Goal: Information Seeking & Learning: Learn about a topic

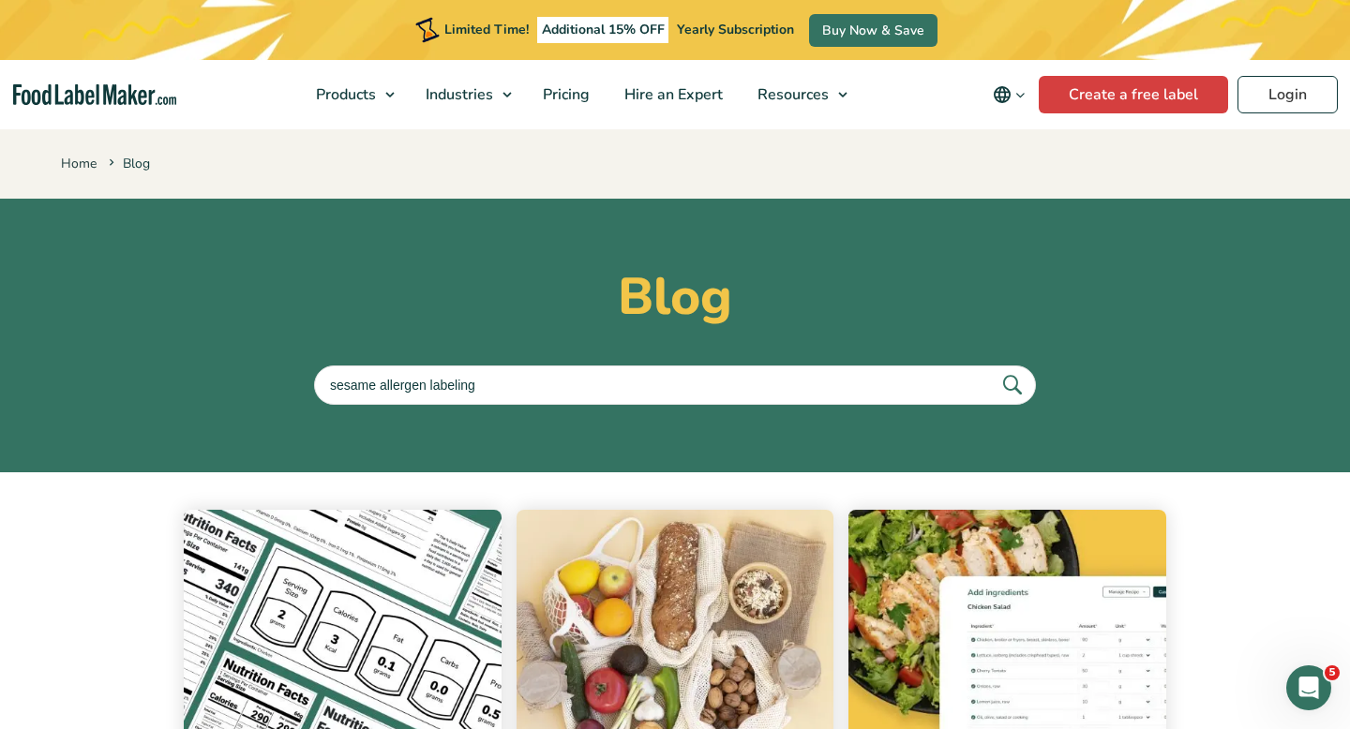
type input "sesame allergen labeling"
click at [992, 369] on button "submit" at bounding box center [1011, 384] width 39 height 31
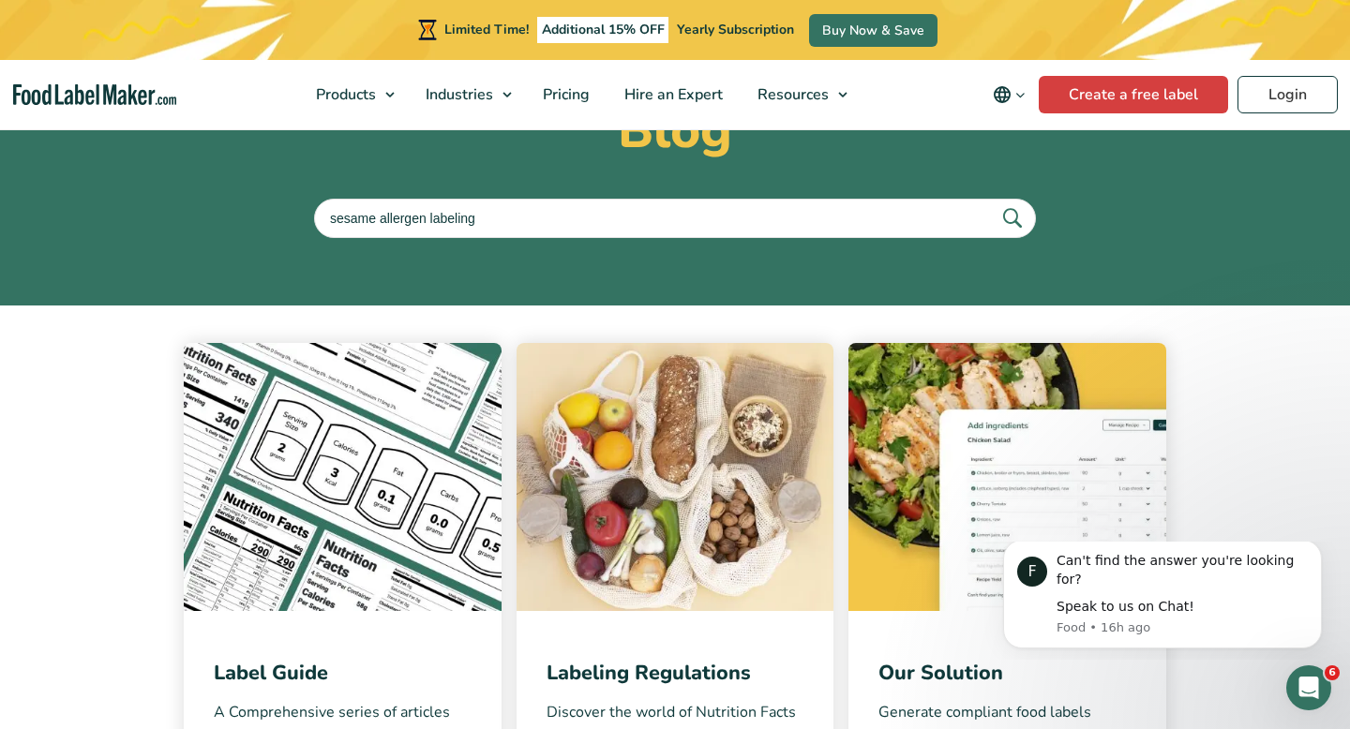
scroll to position [172, 0]
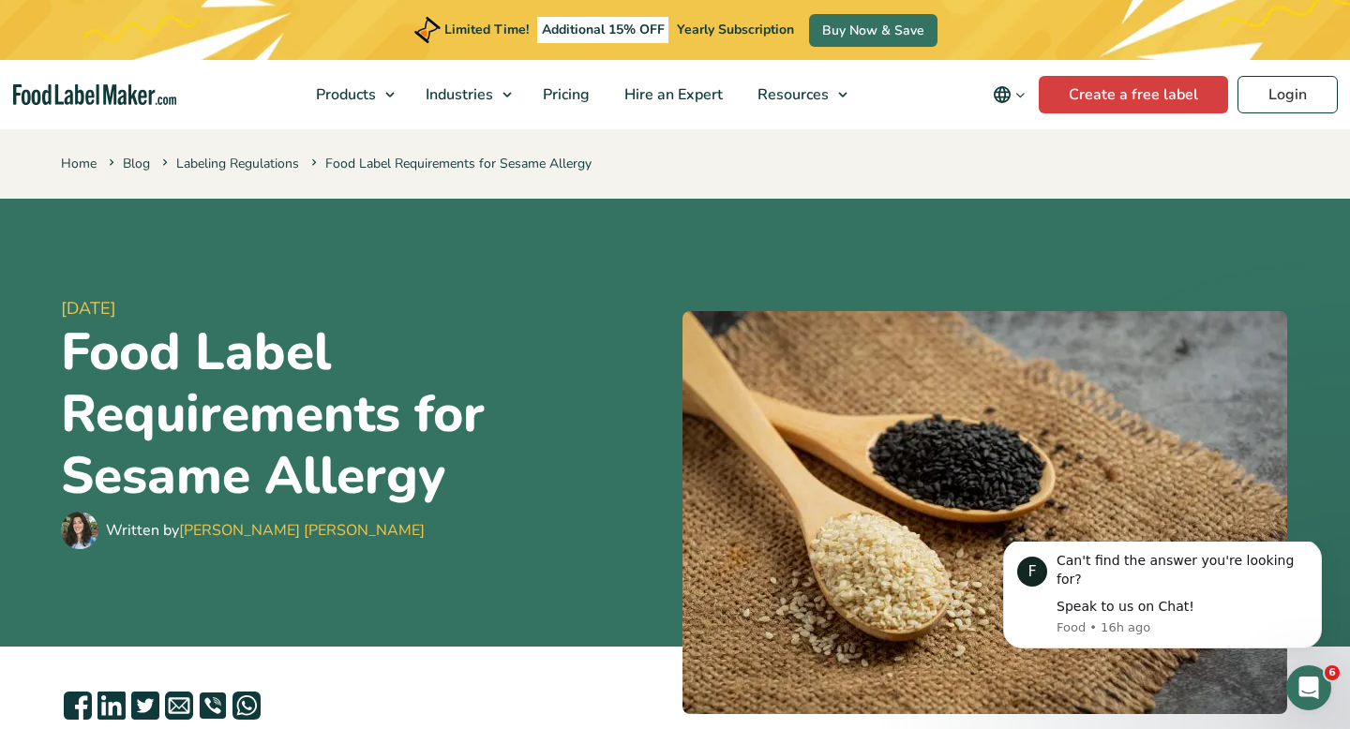
click at [183, 47] on div "Limited Time! Additional 15% OFF Yearly Subscription Buy Now & Save" at bounding box center [675, 30] width 1350 height 60
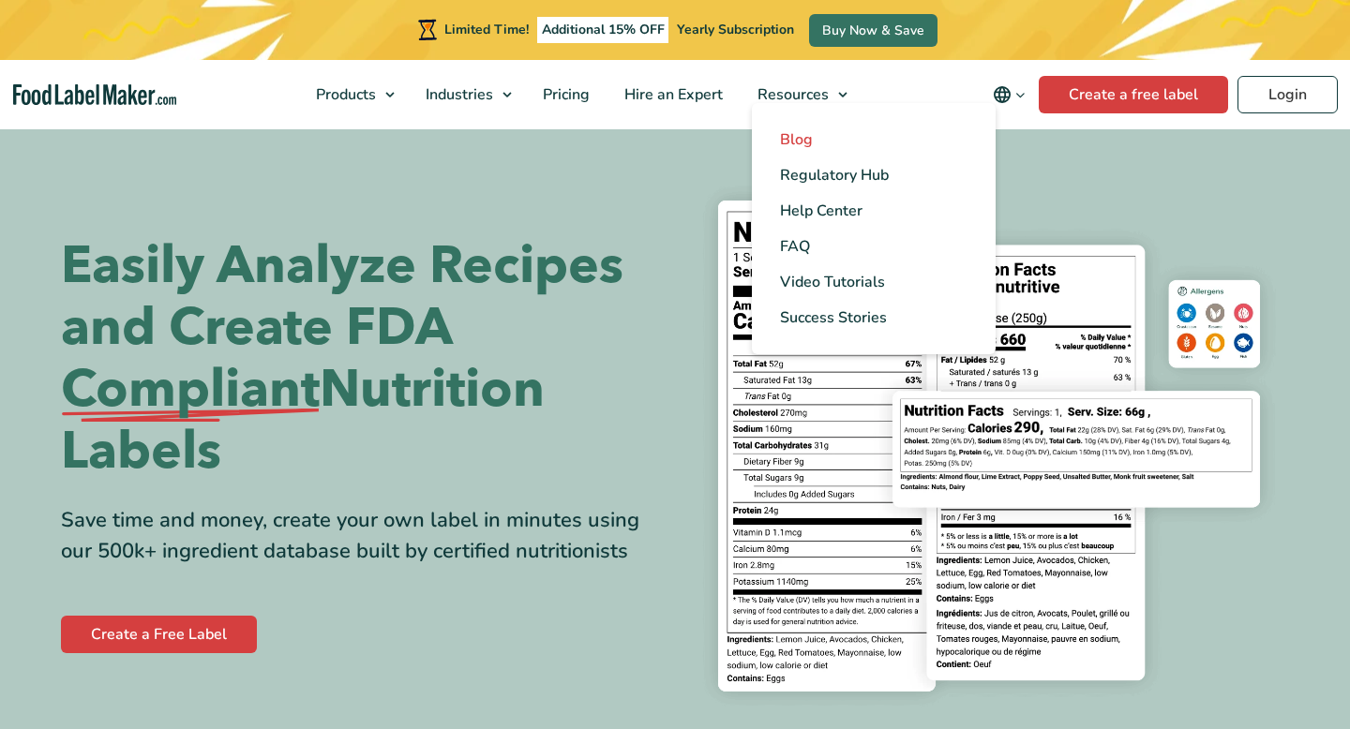
click at [792, 138] on span "Blog" at bounding box center [796, 139] width 33 height 21
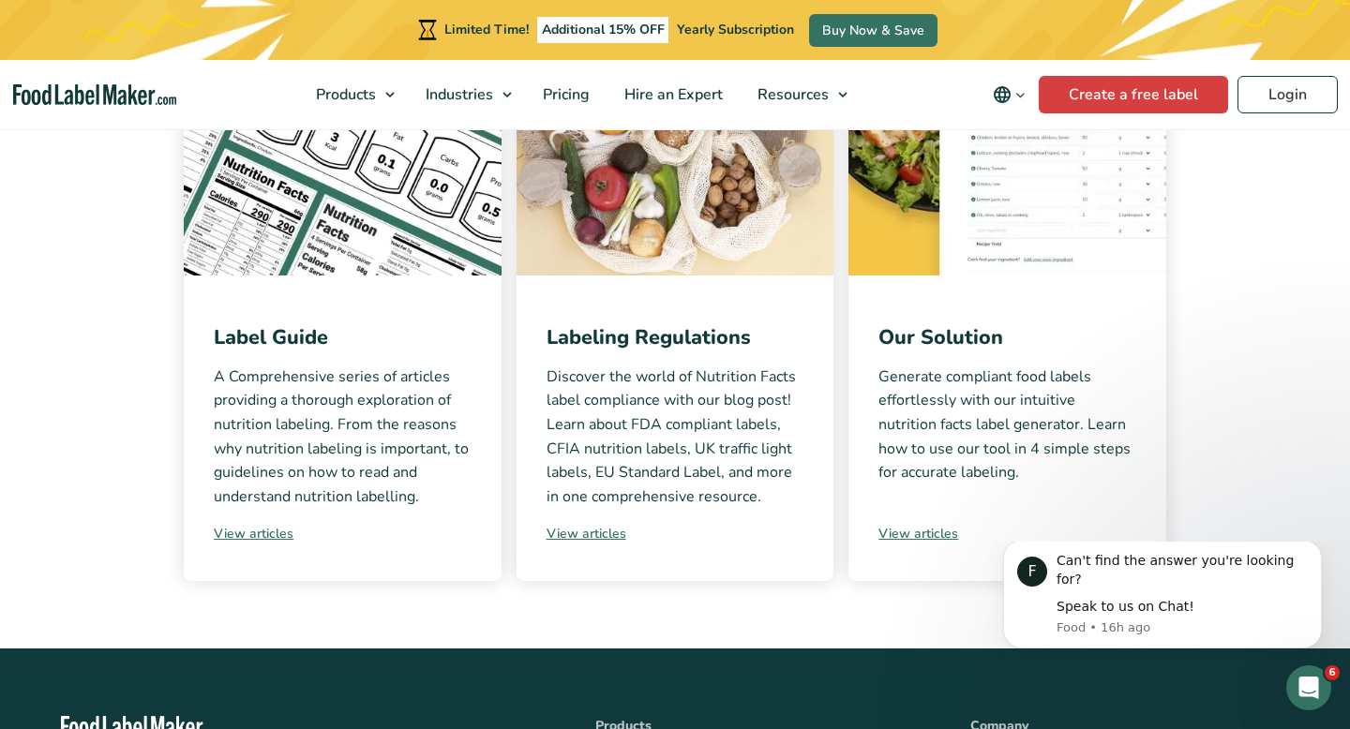
scroll to position [503, 0]
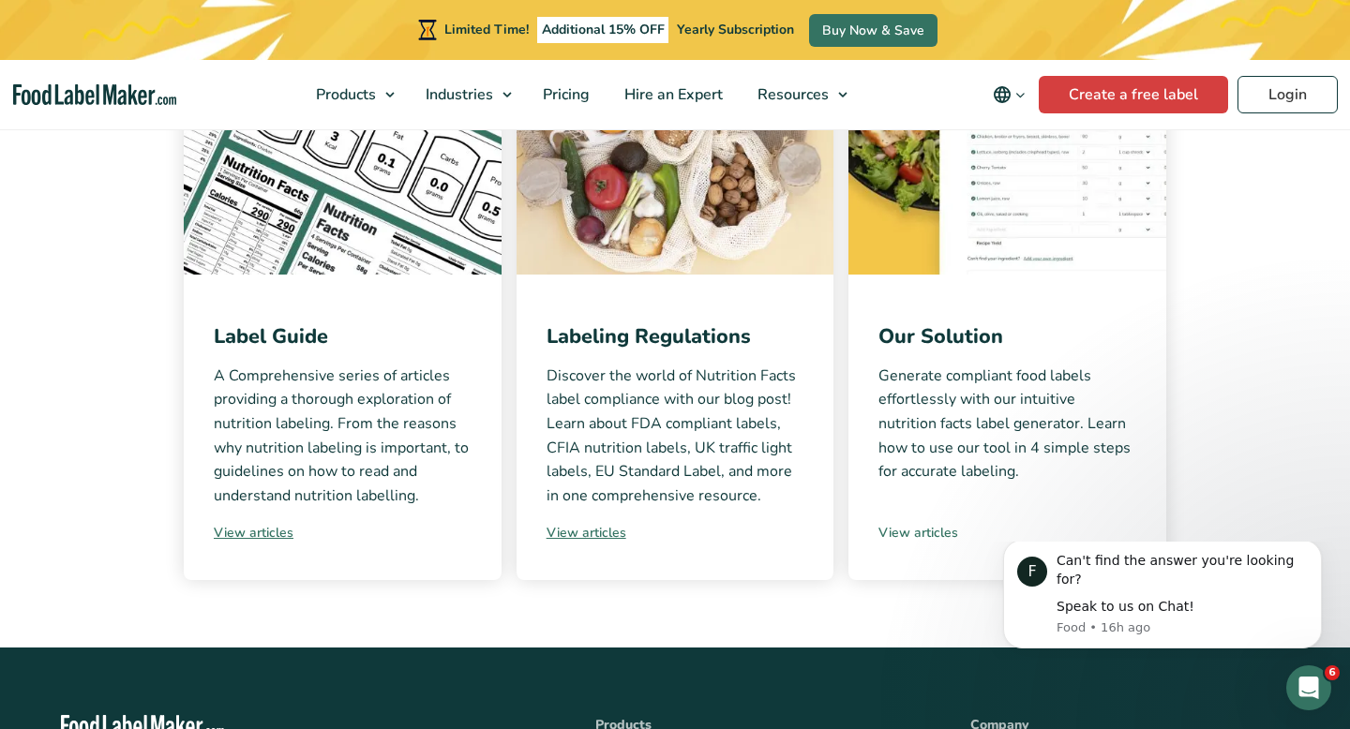
click at [910, 539] on link "View articles" at bounding box center [1007, 533] width 258 height 20
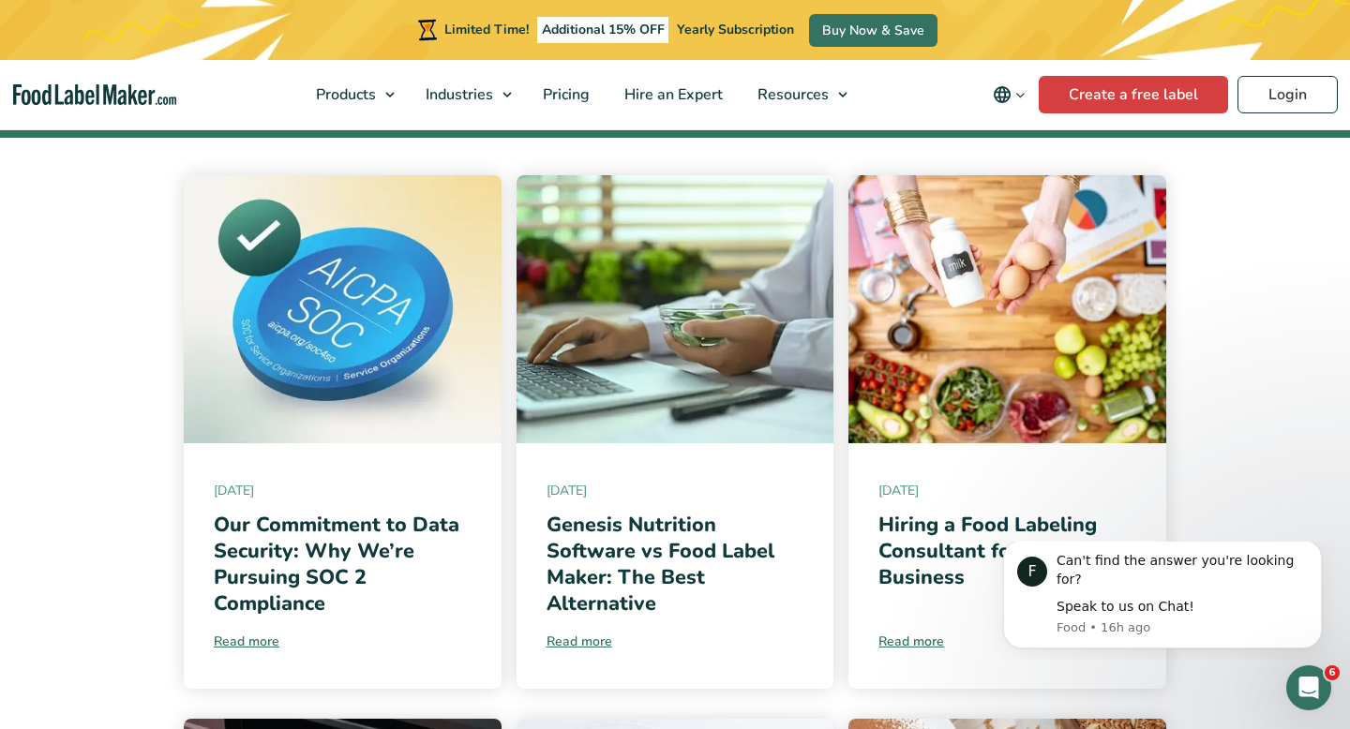
scroll to position [337, 0]
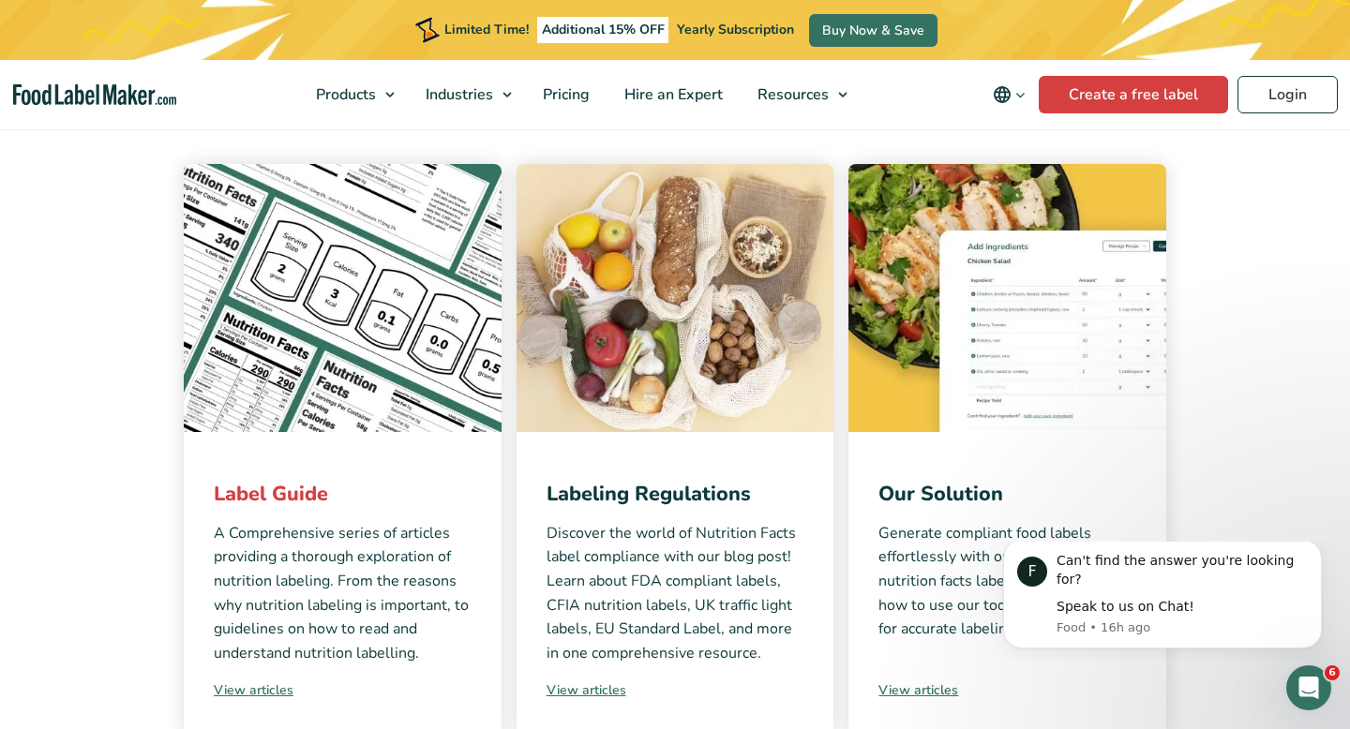
click at [301, 496] on link "Label Guide" at bounding box center [271, 494] width 114 height 28
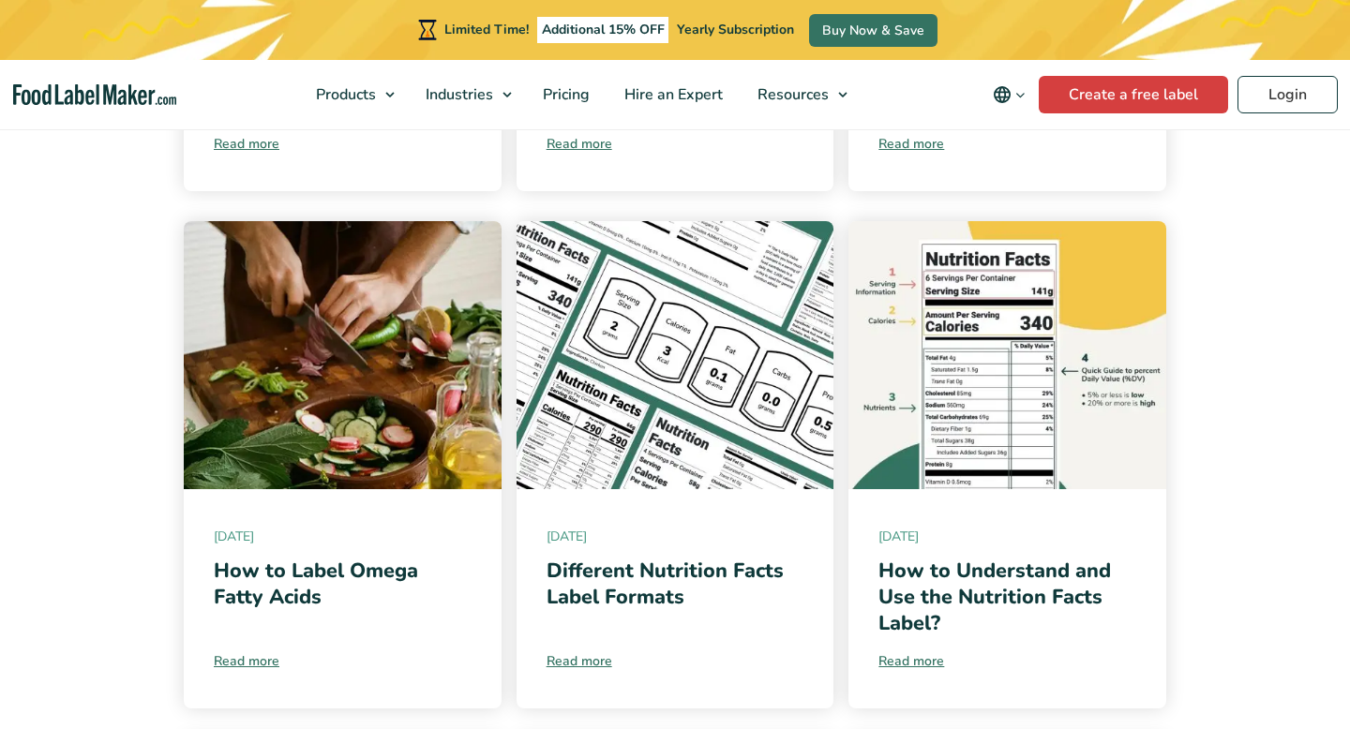
scroll to position [807, 0]
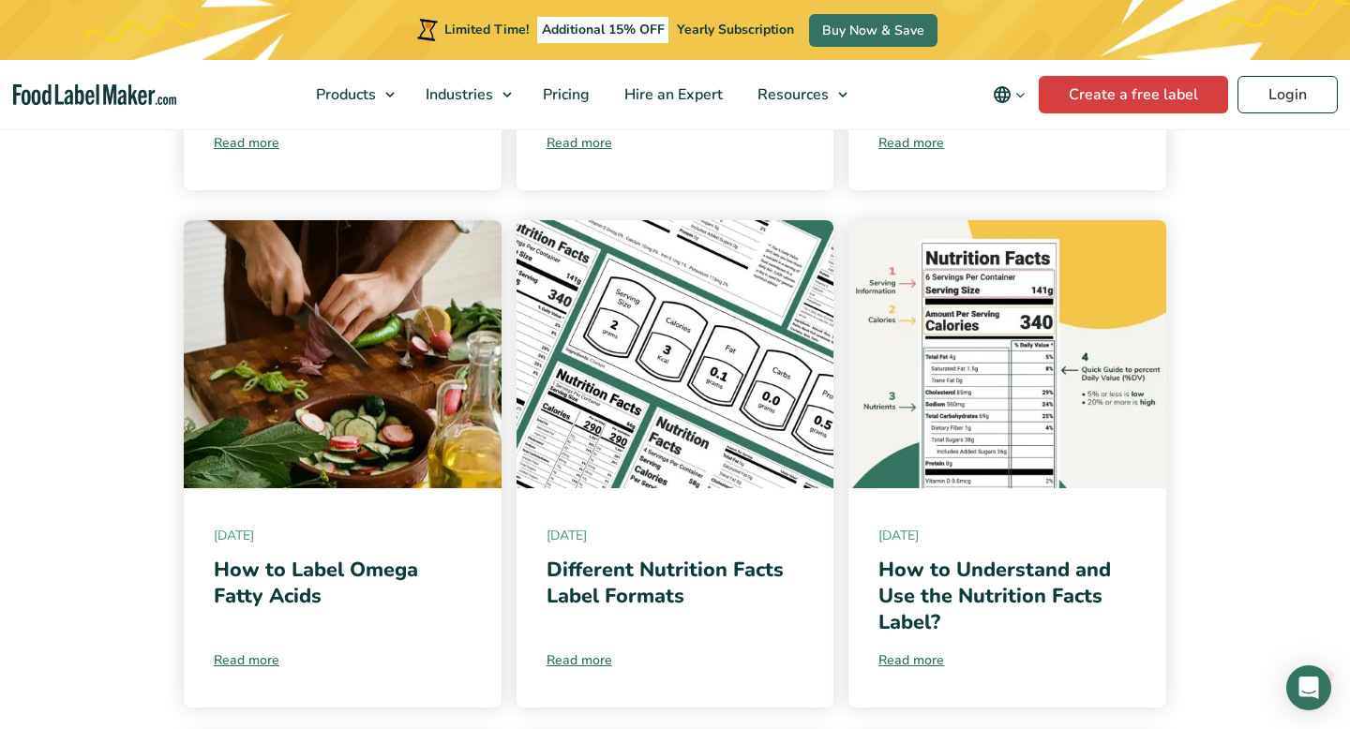
click at [696, 343] on img at bounding box center [675, 354] width 318 height 268
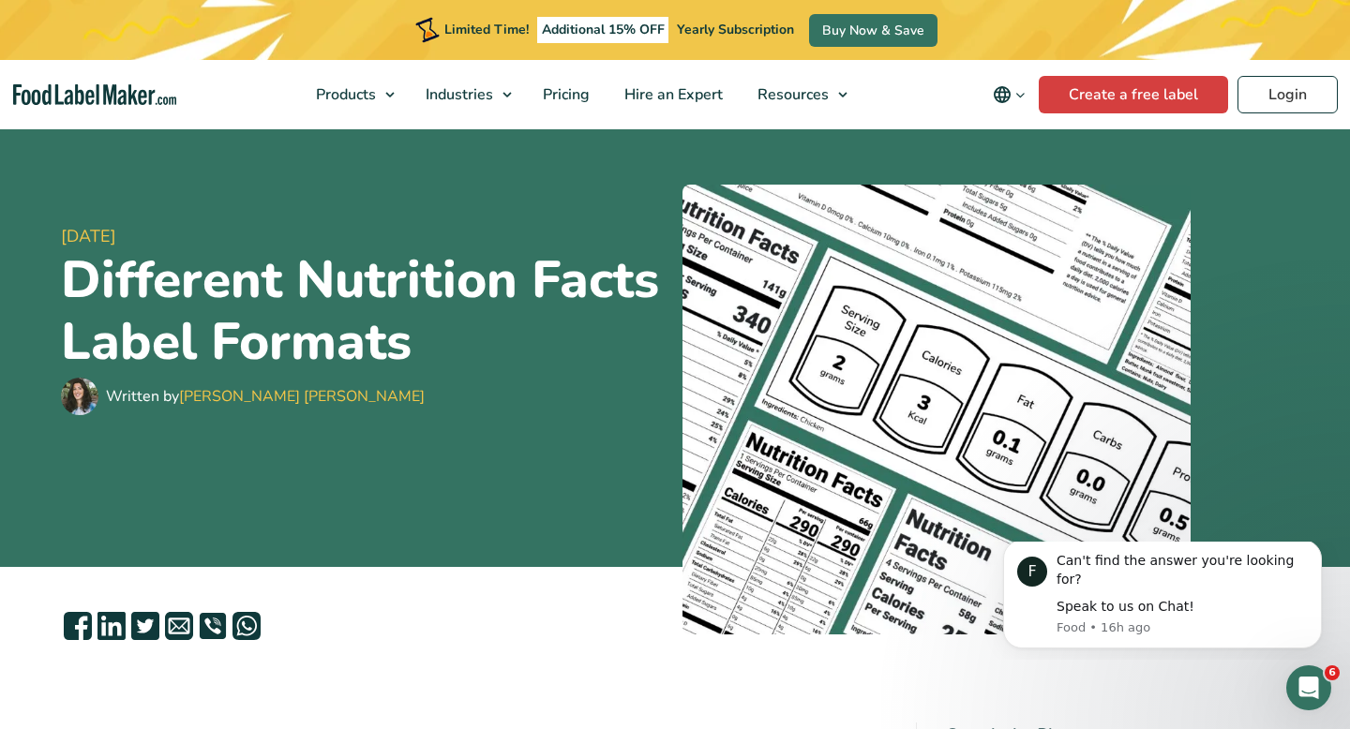
click at [909, 416] on img at bounding box center [936, 410] width 508 height 451
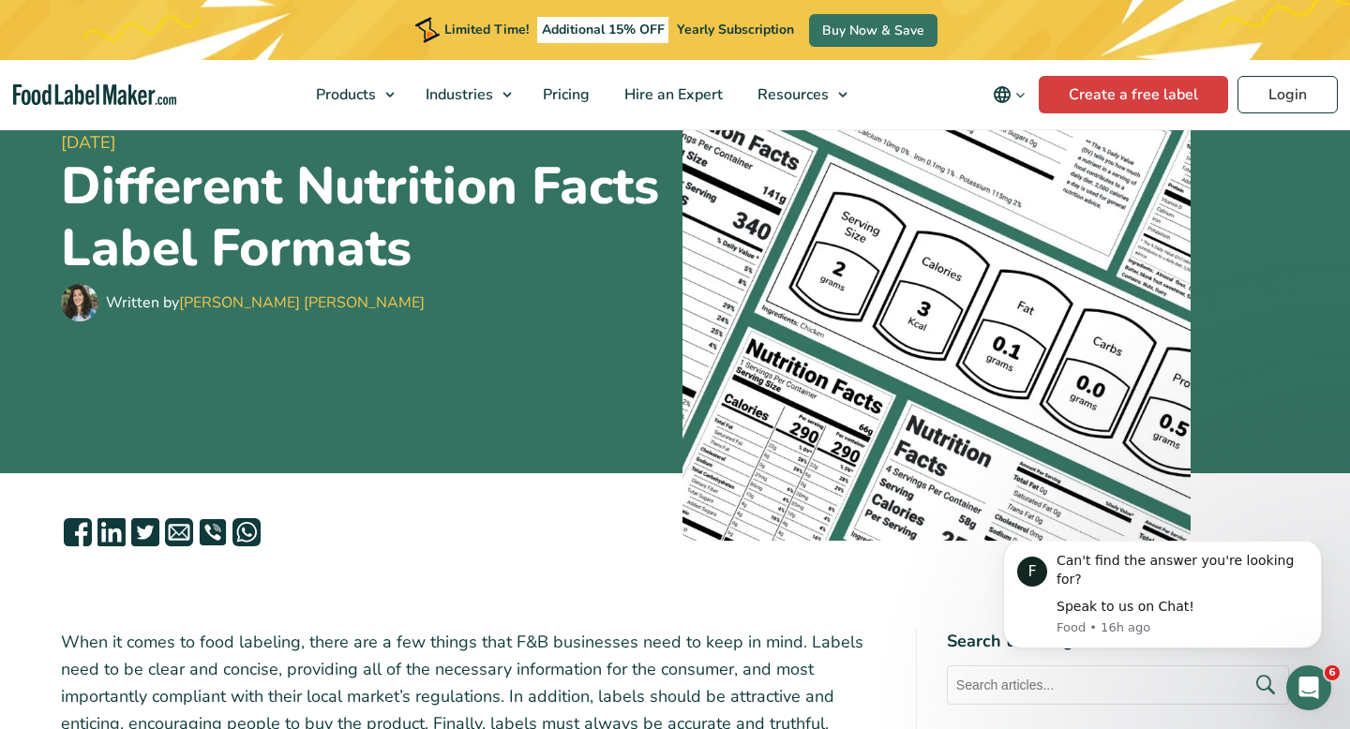
scroll to position [212, 0]
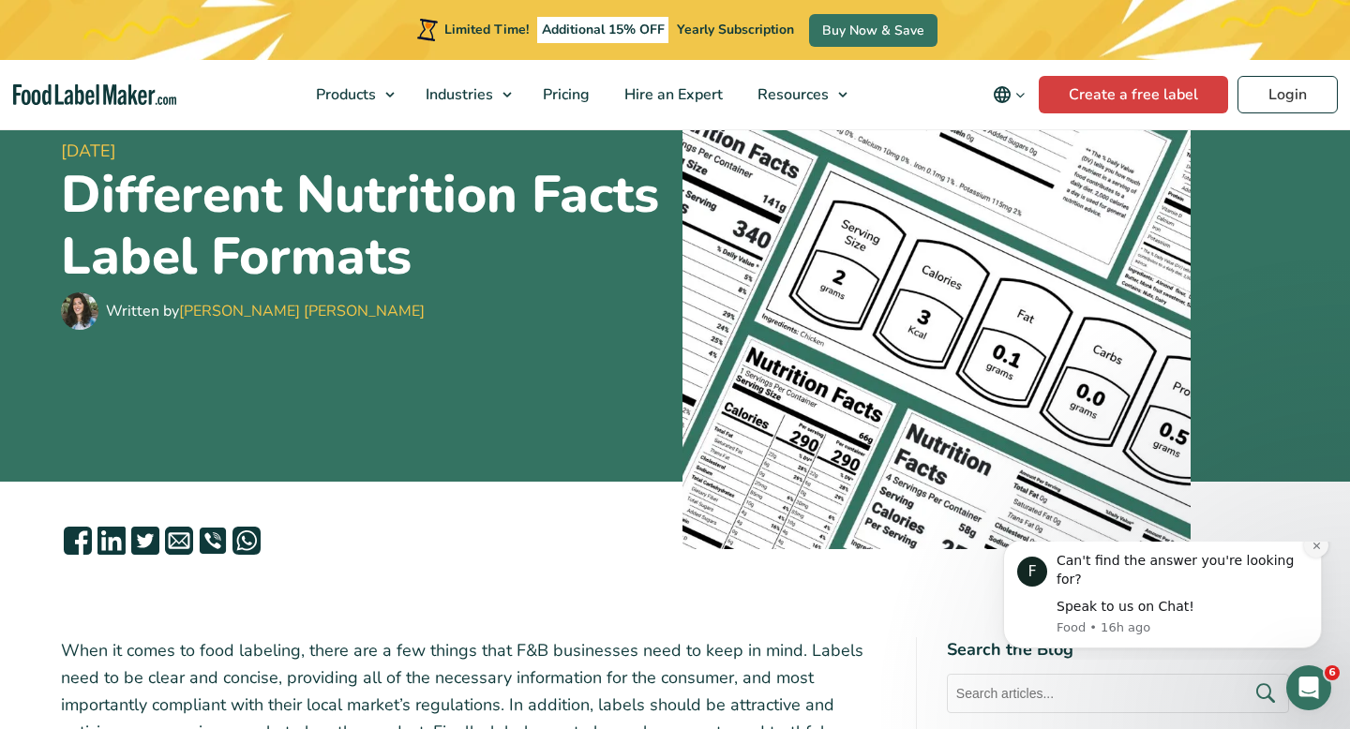
click at [1315, 551] on icon "Dismiss notification" at bounding box center [1316, 546] width 10 height 10
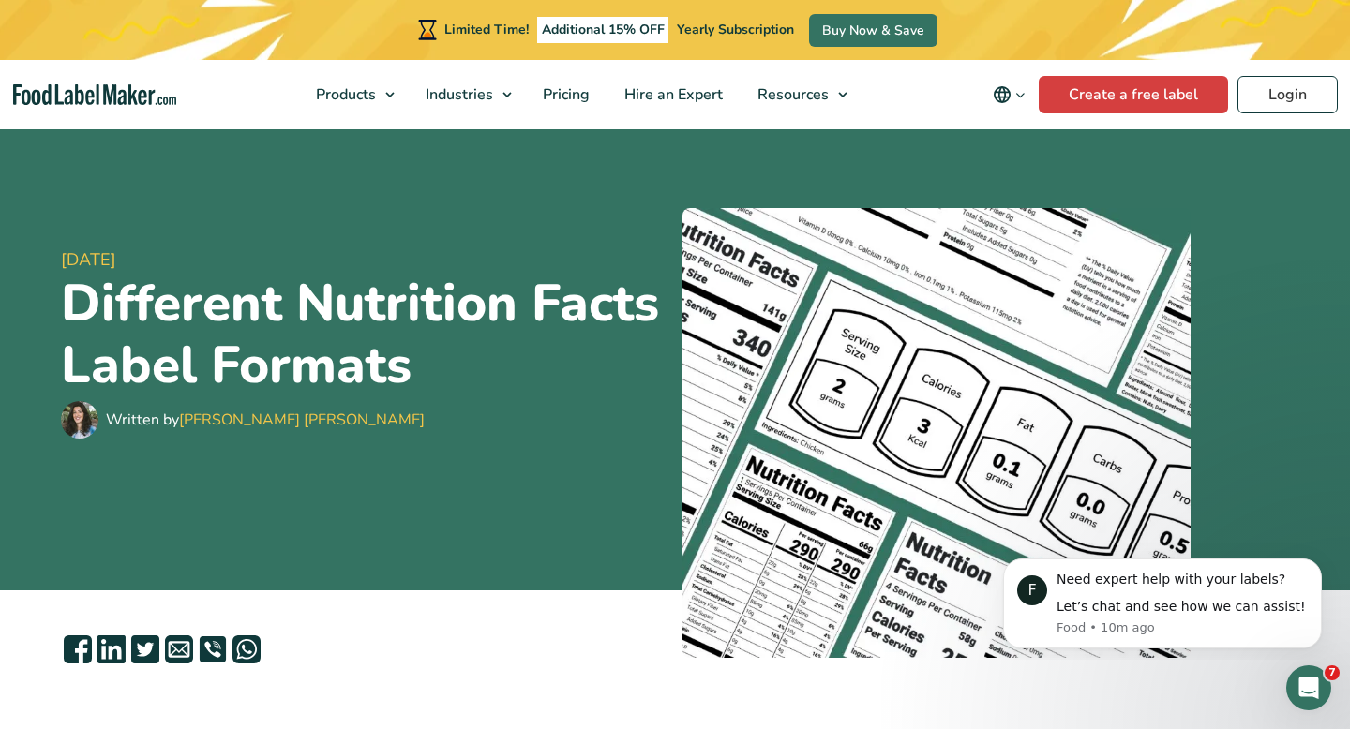
scroll to position [0, 0]
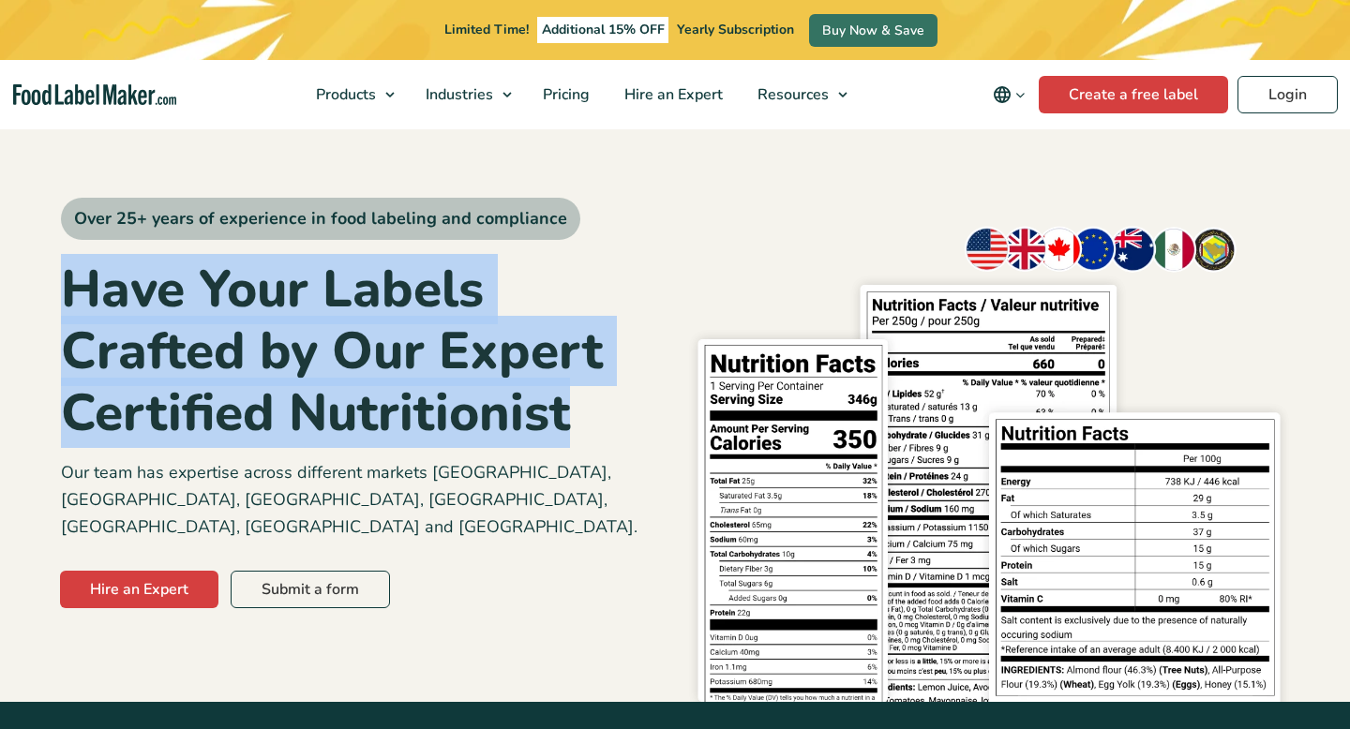
copy h1 "Have Your Labels Crafted by Our Expert Certified Nutritionist"
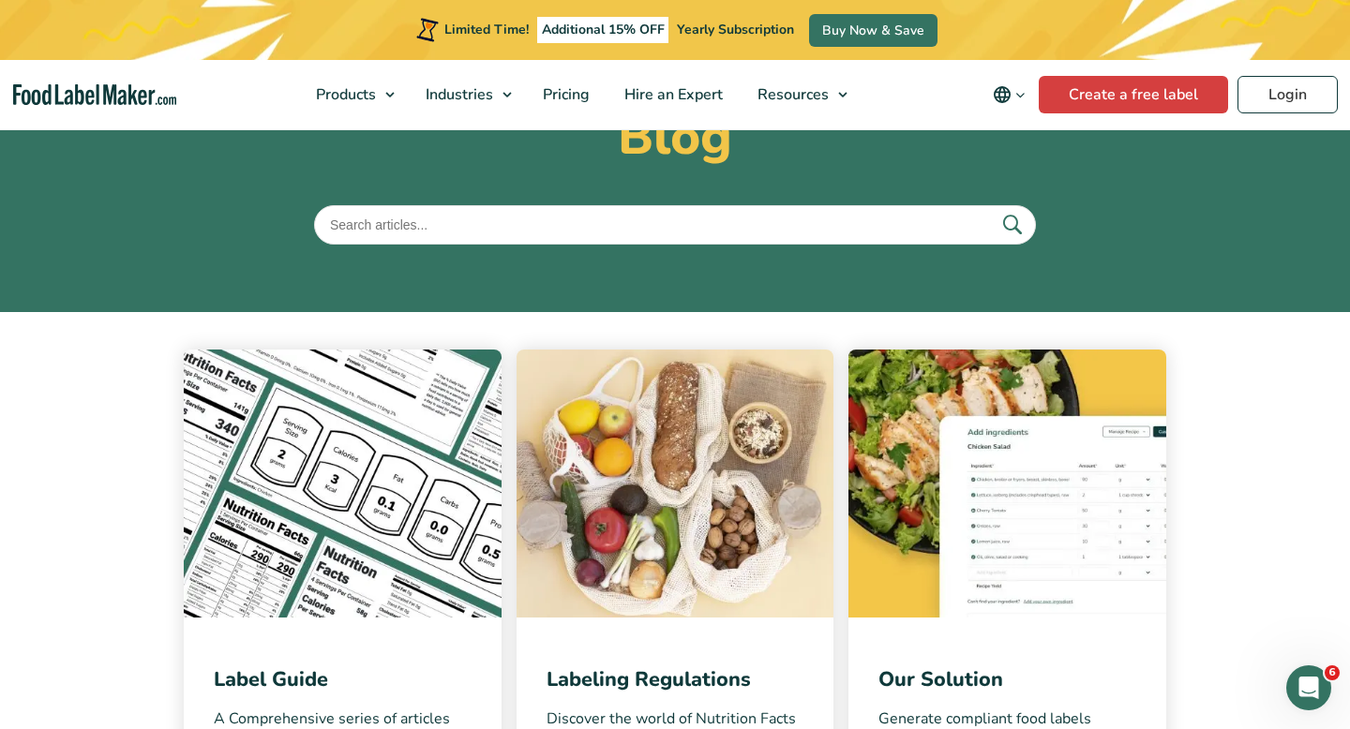
scroll to position [40, 0]
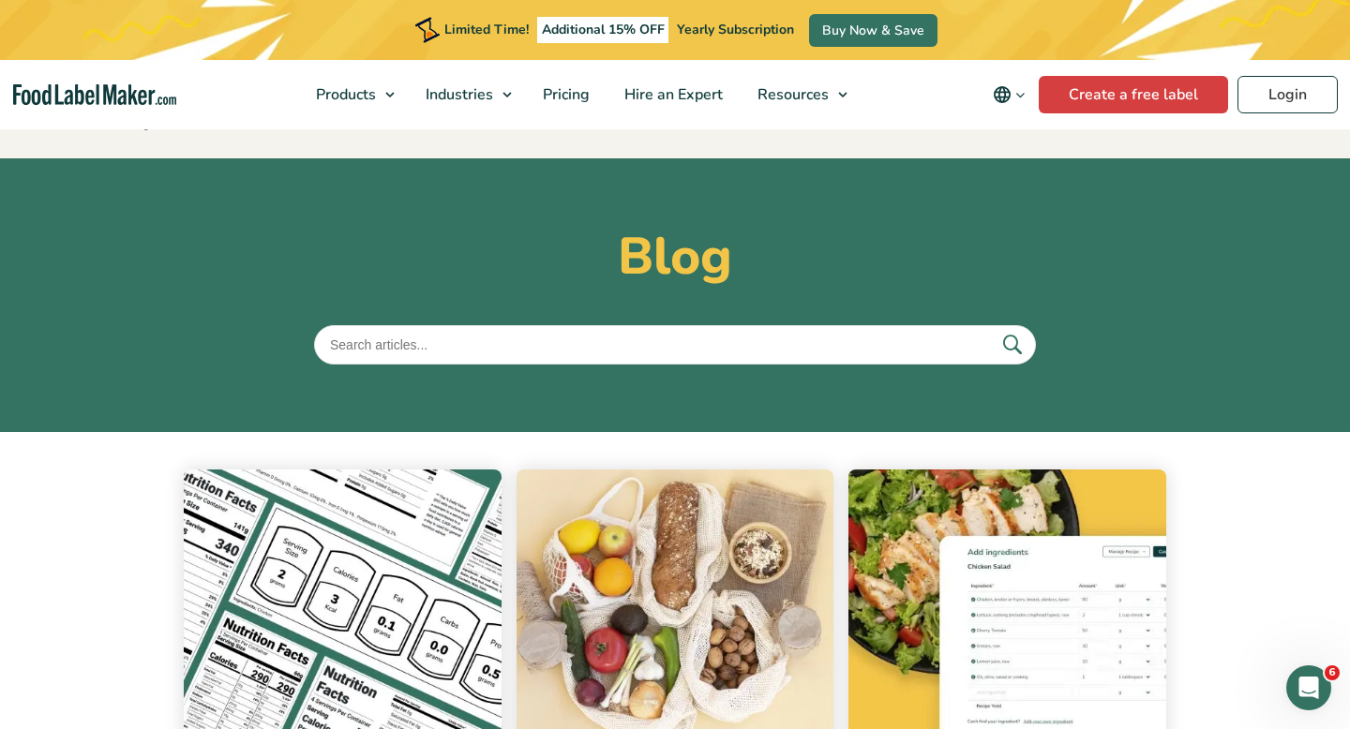
click at [432, 349] on input "text" at bounding box center [675, 344] width 722 height 39
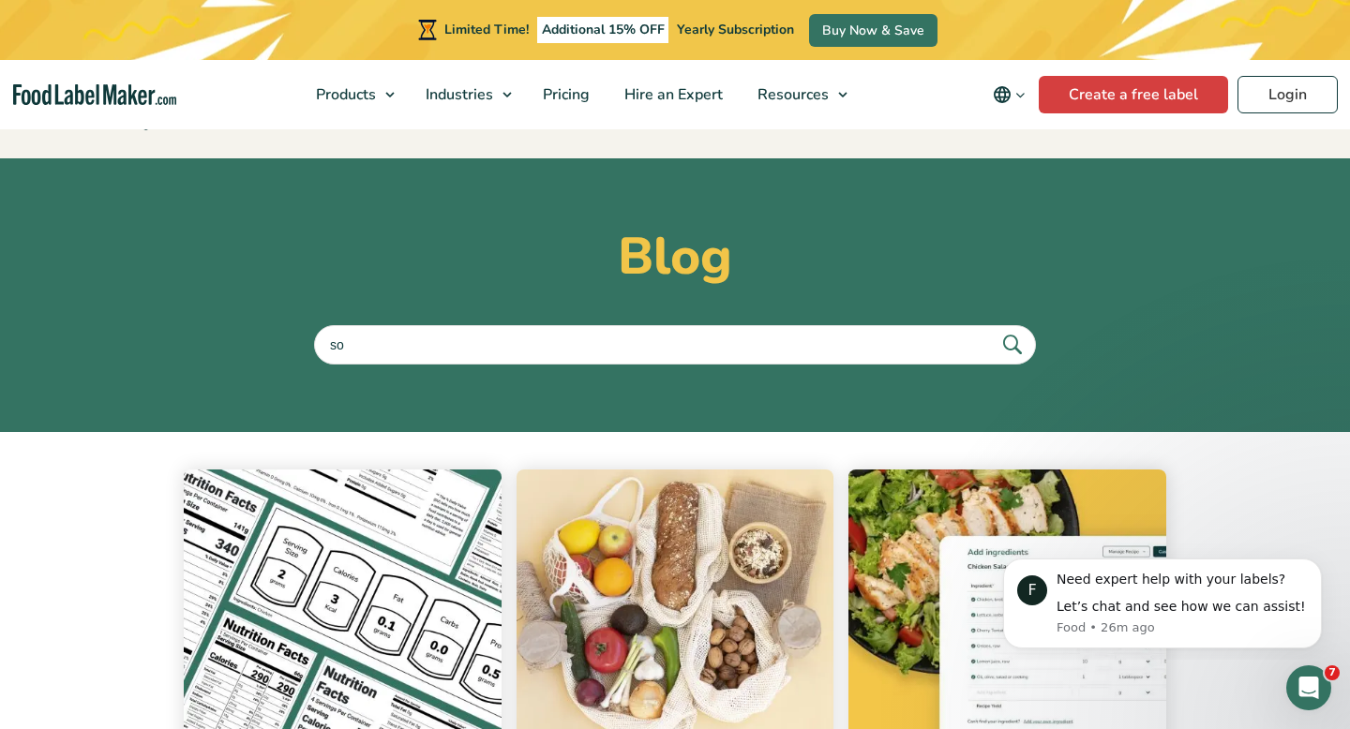
scroll to position [0, 0]
type input "soc 2"
click at [992, 329] on button "submit" at bounding box center [1011, 344] width 39 height 31
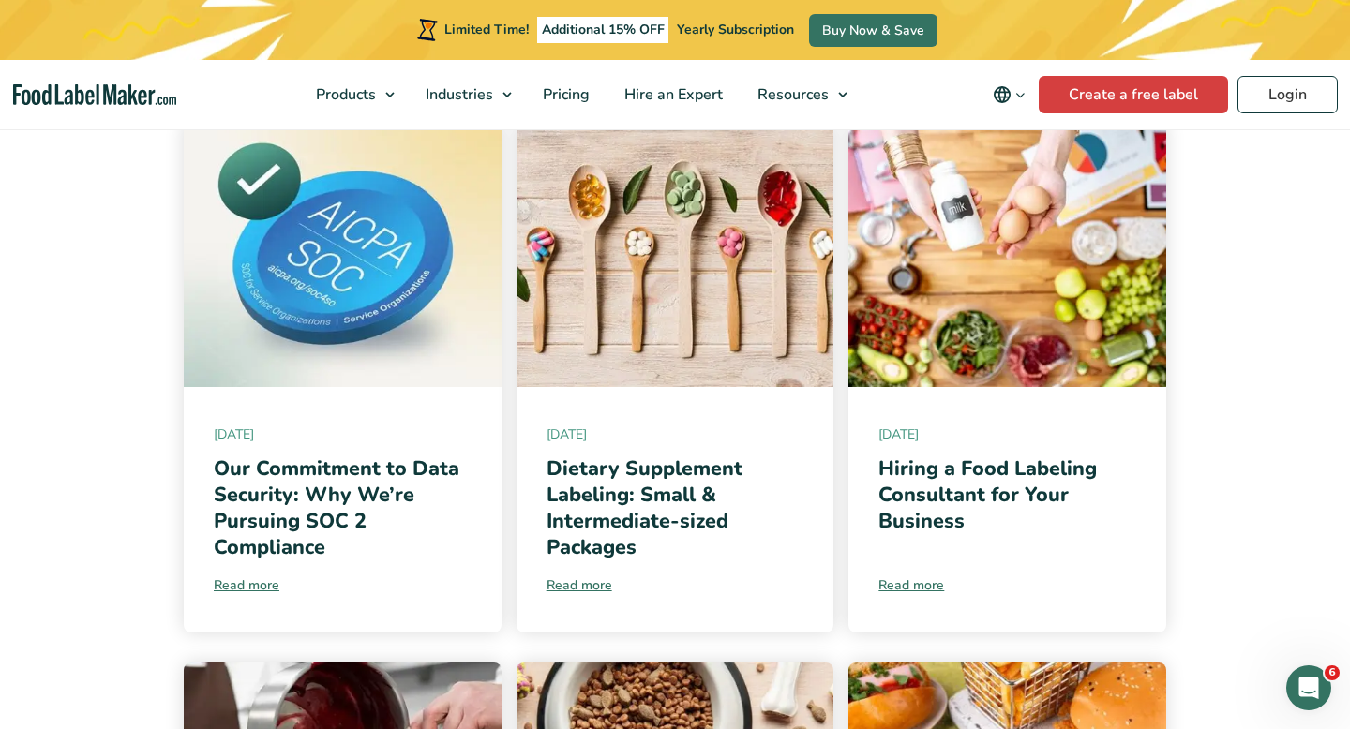
scroll to position [409, 0]
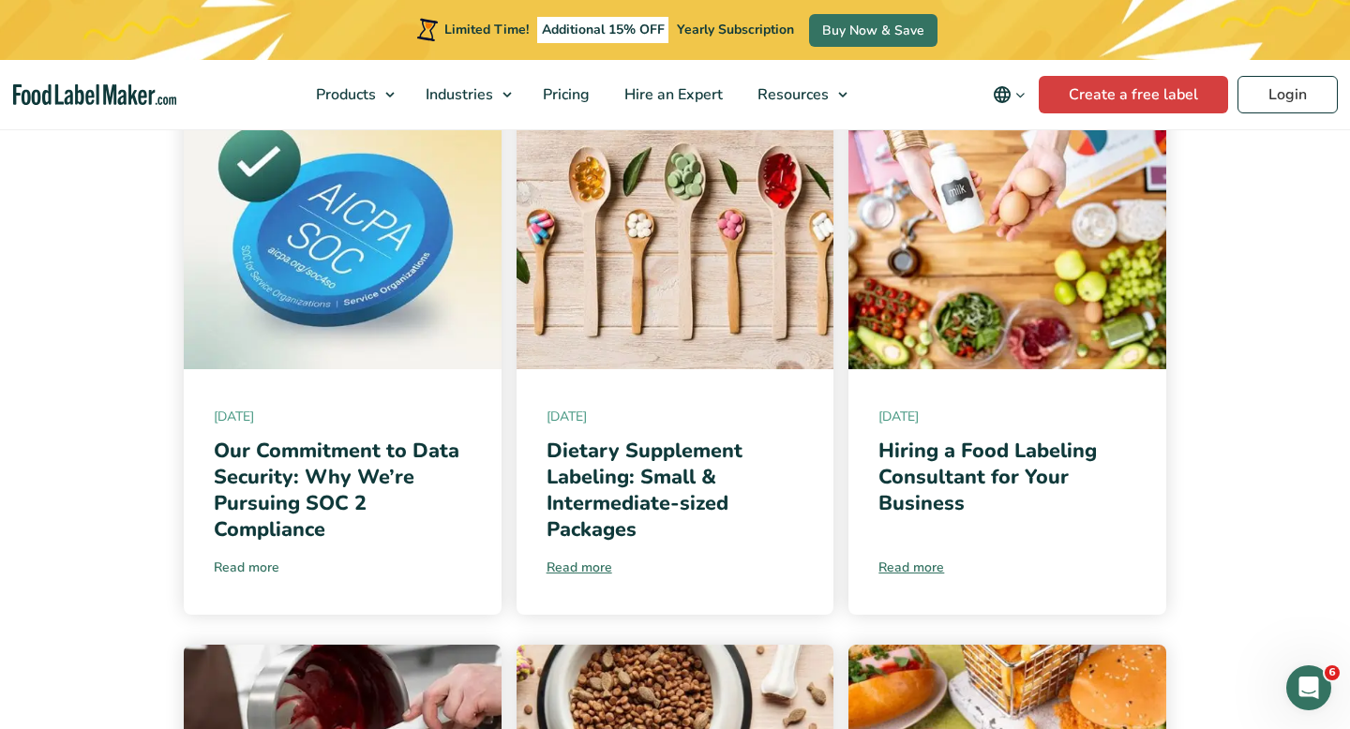
click at [239, 571] on link "Read more" at bounding box center [343, 568] width 258 height 20
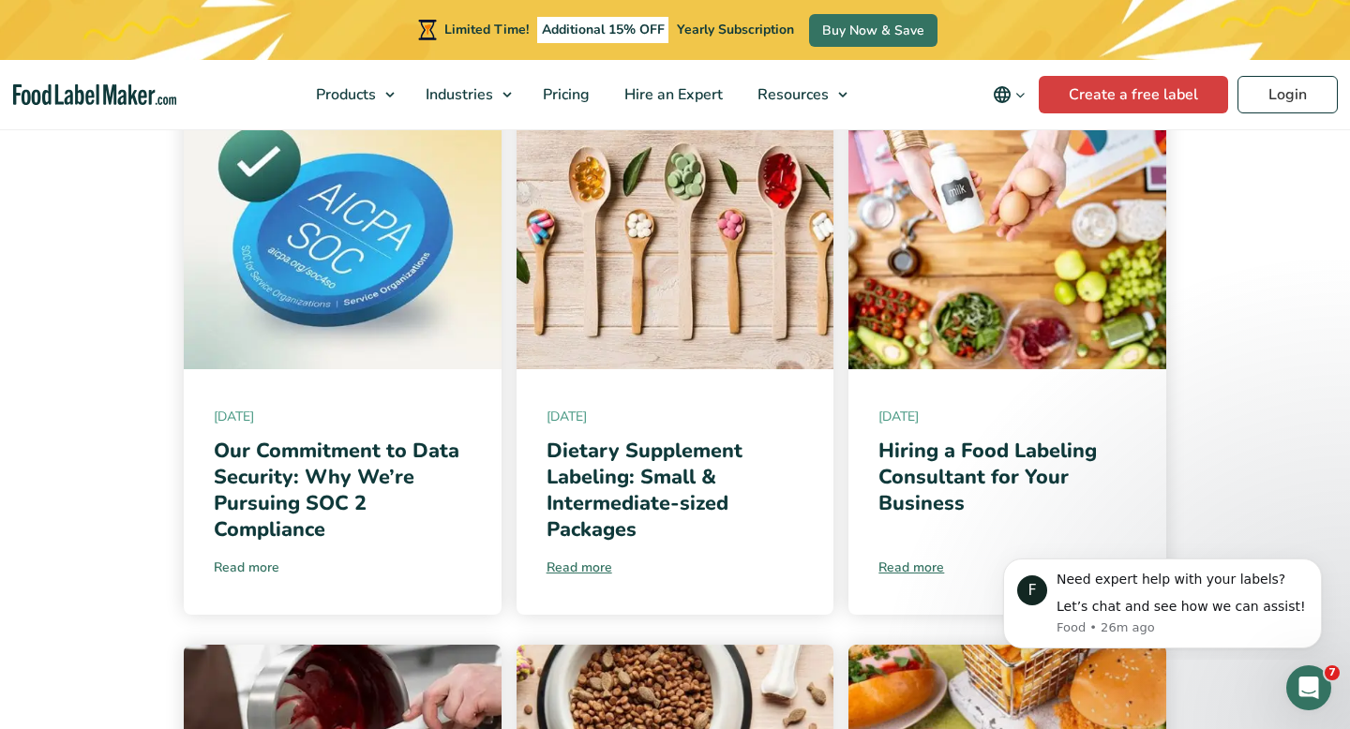
scroll to position [0, 0]
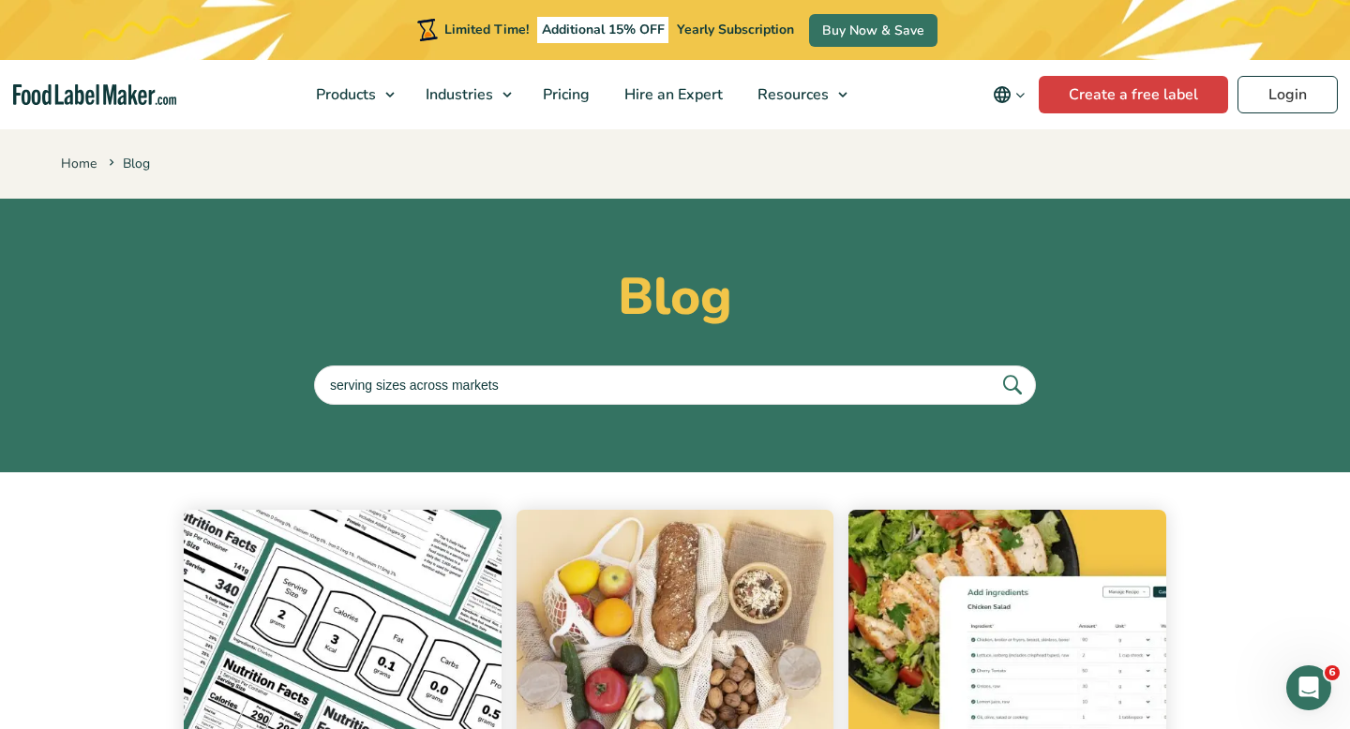
type input "serving sizes across markets"
click at [992, 369] on button "submit" at bounding box center [1011, 384] width 39 height 31
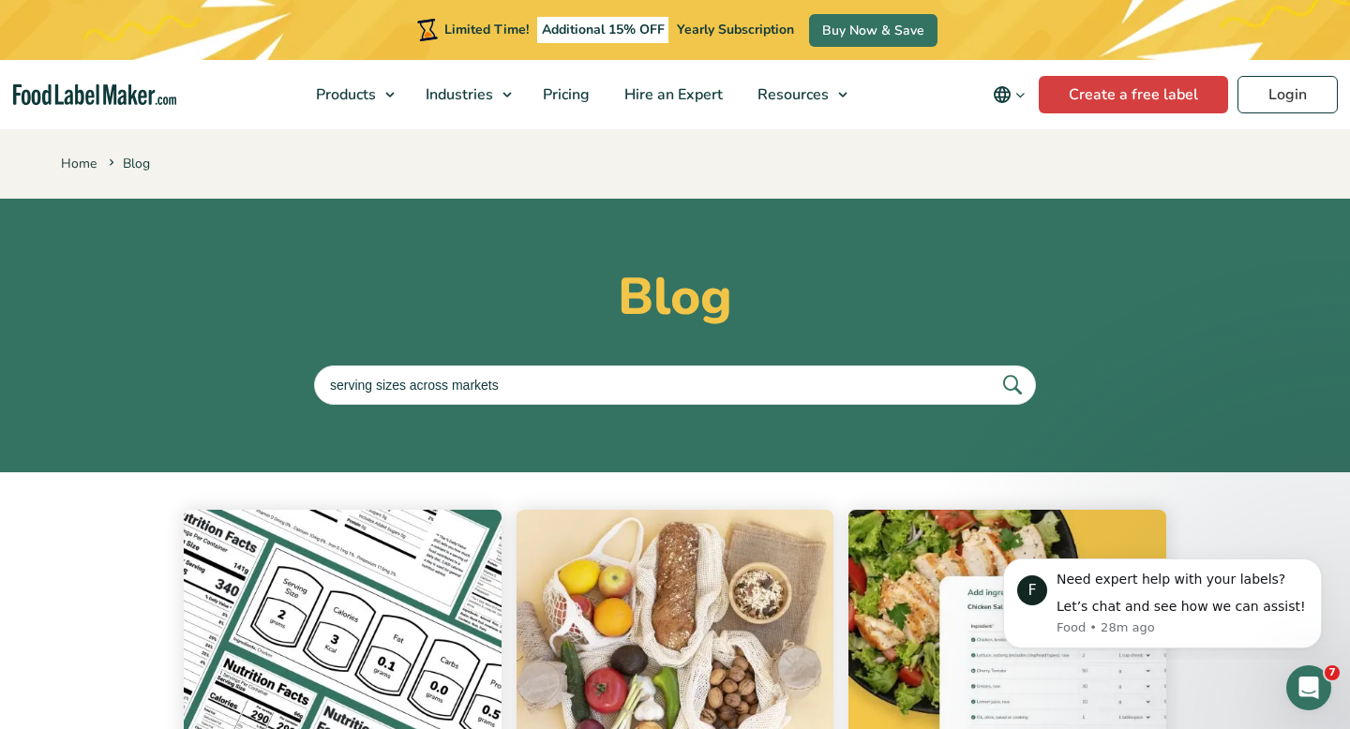
scroll to position [171, 0]
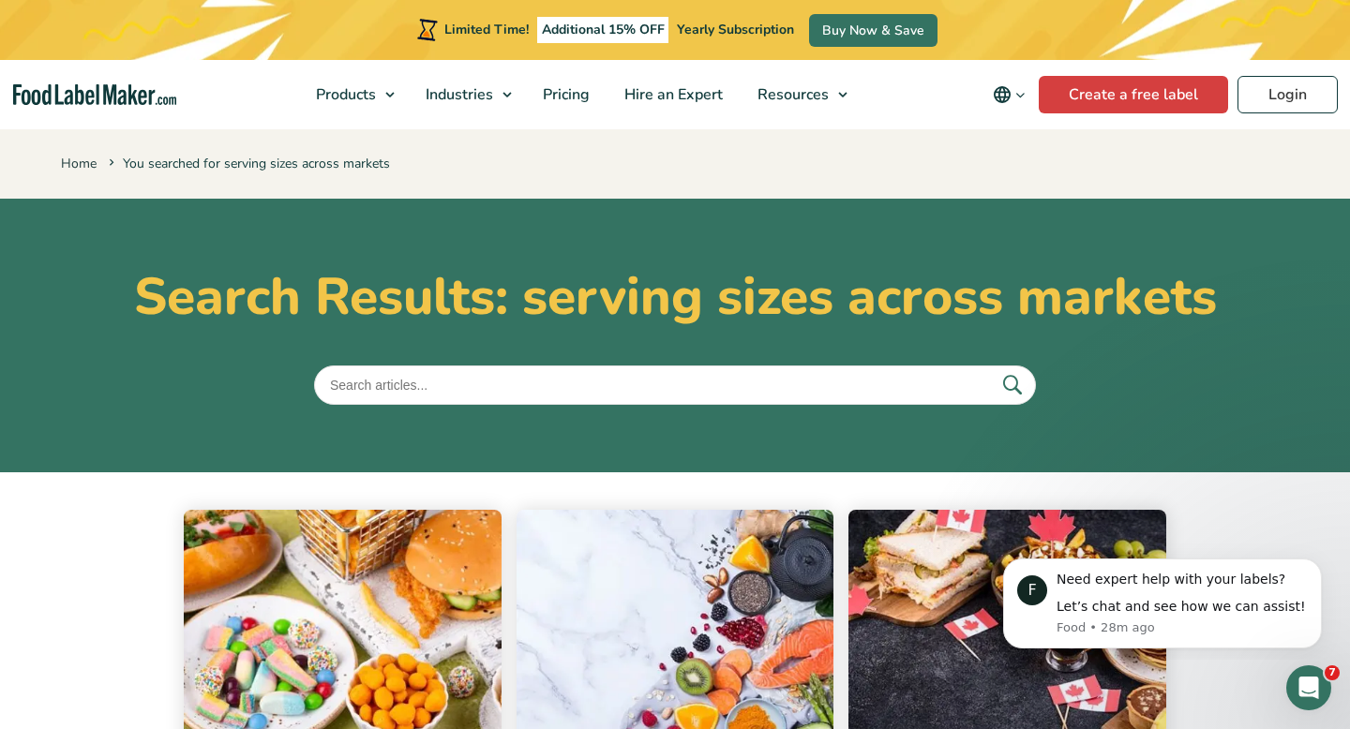
click at [446, 397] on input "text" at bounding box center [675, 385] width 722 height 39
type input "serving size"
click at [992, 369] on button "submit" at bounding box center [1011, 384] width 39 height 31
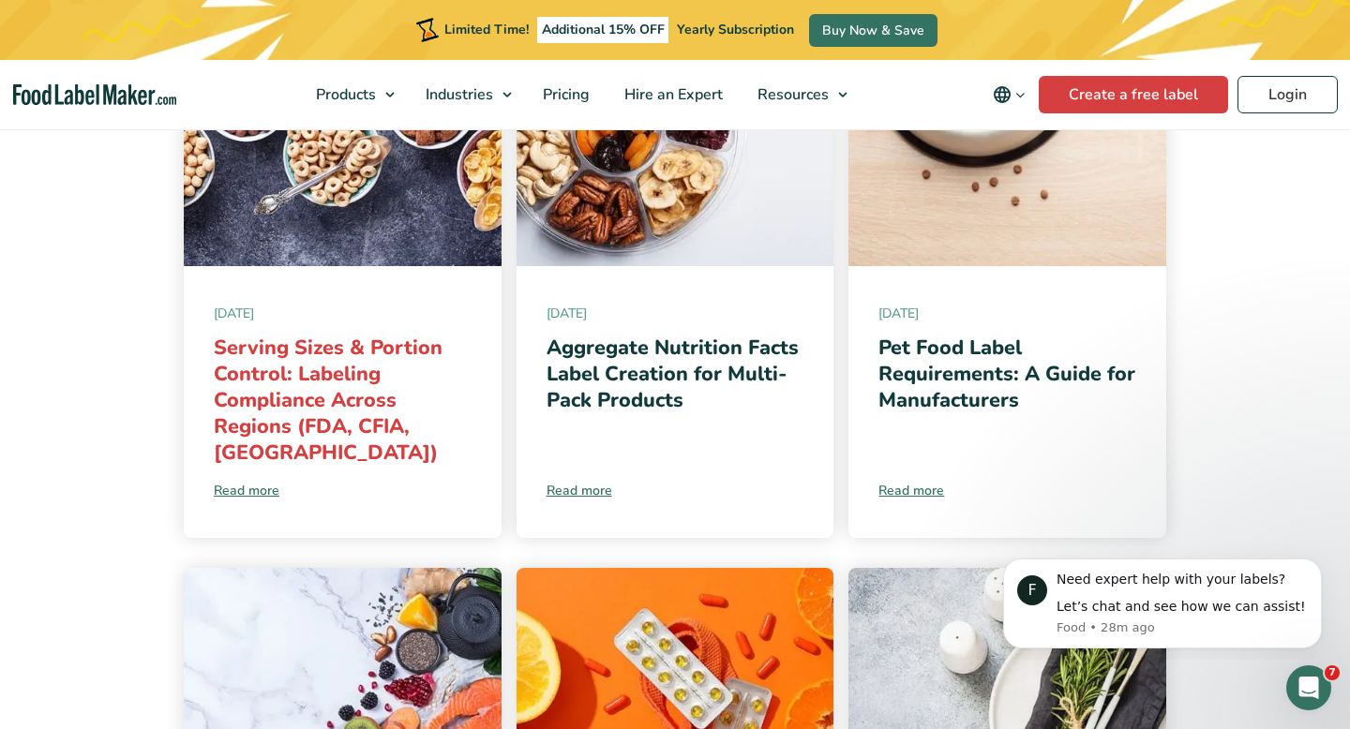
scroll to position [531, 0]
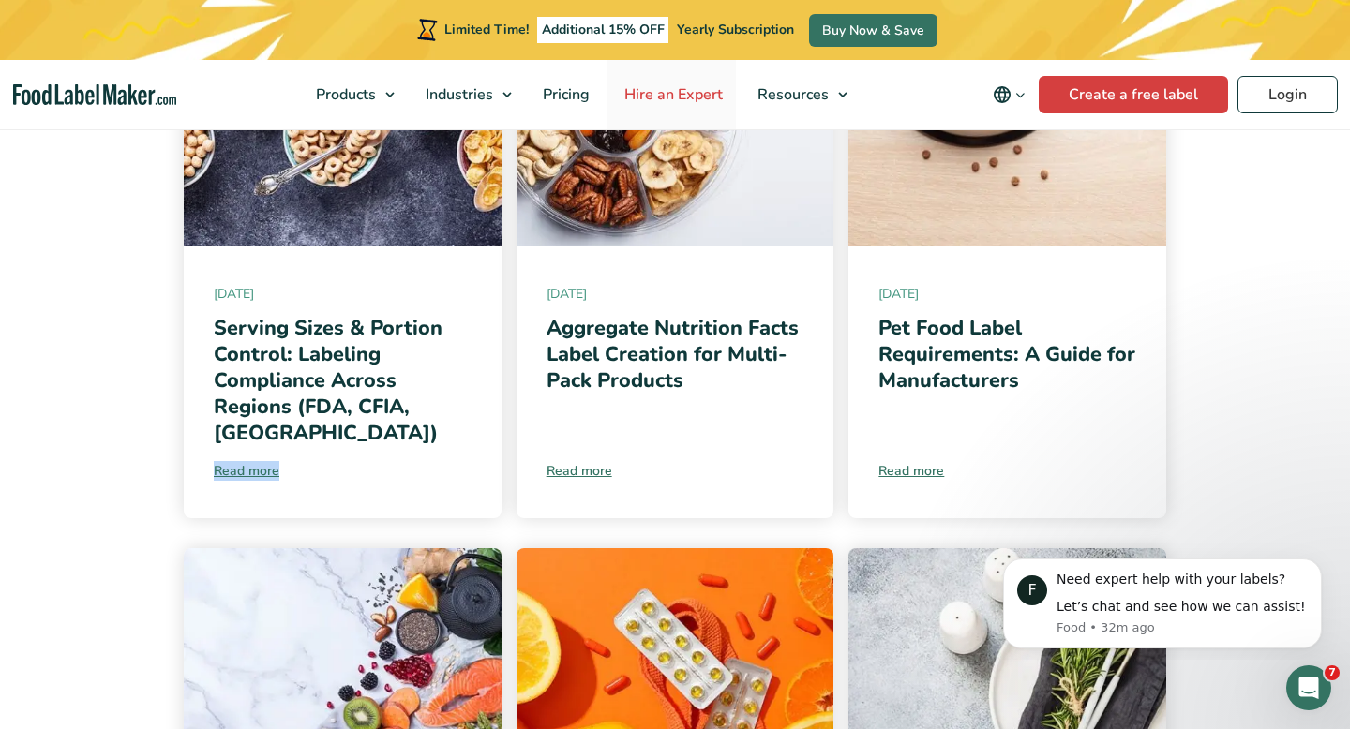
click at [694, 88] on span "Hire an Expert" at bounding box center [672, 94] width 106 height 21
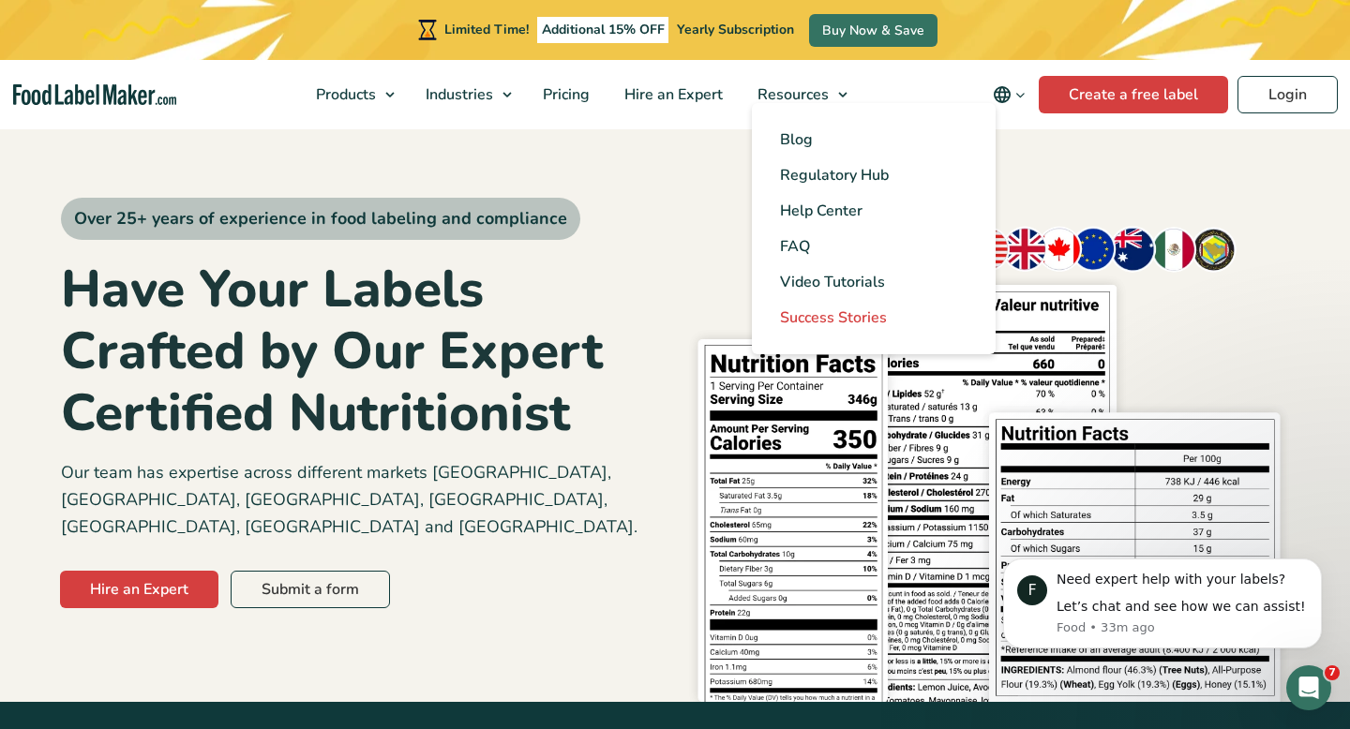
click at [810, 314] on span "Success Stories" at bounding box center [833, 317] width 107 height 21
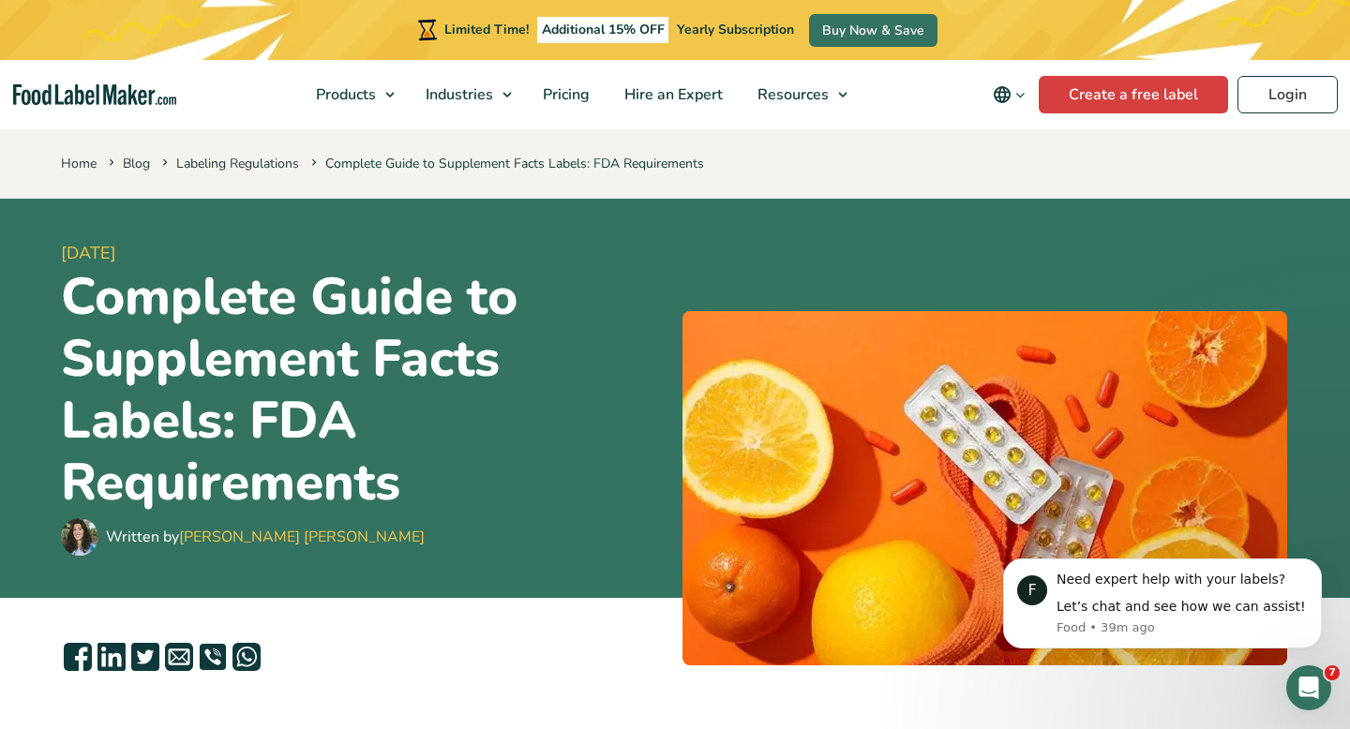
click at [864, 442] on img at bounding box center [984, 488] width 605 height 354
click at [865, 427] on img at bounding box center [984, 488] width 605 height 354
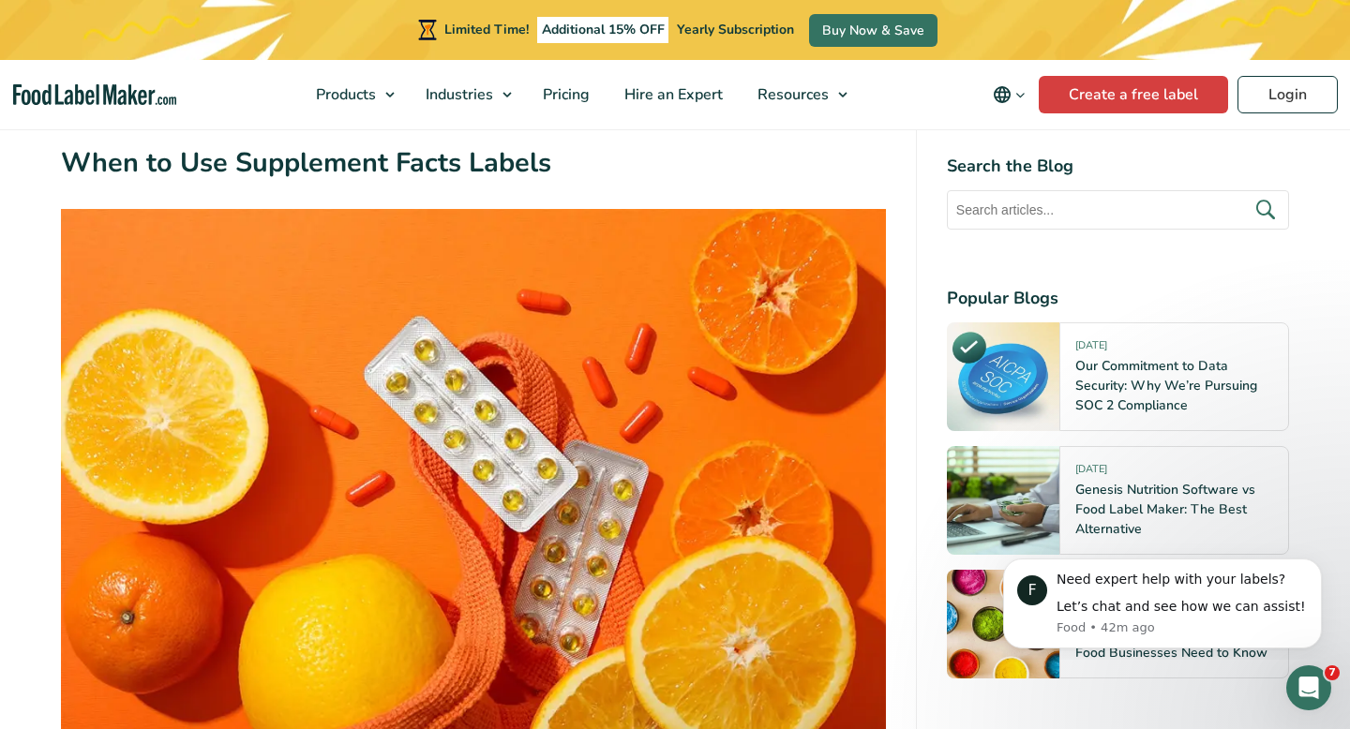
scroll to position [3117, 0]
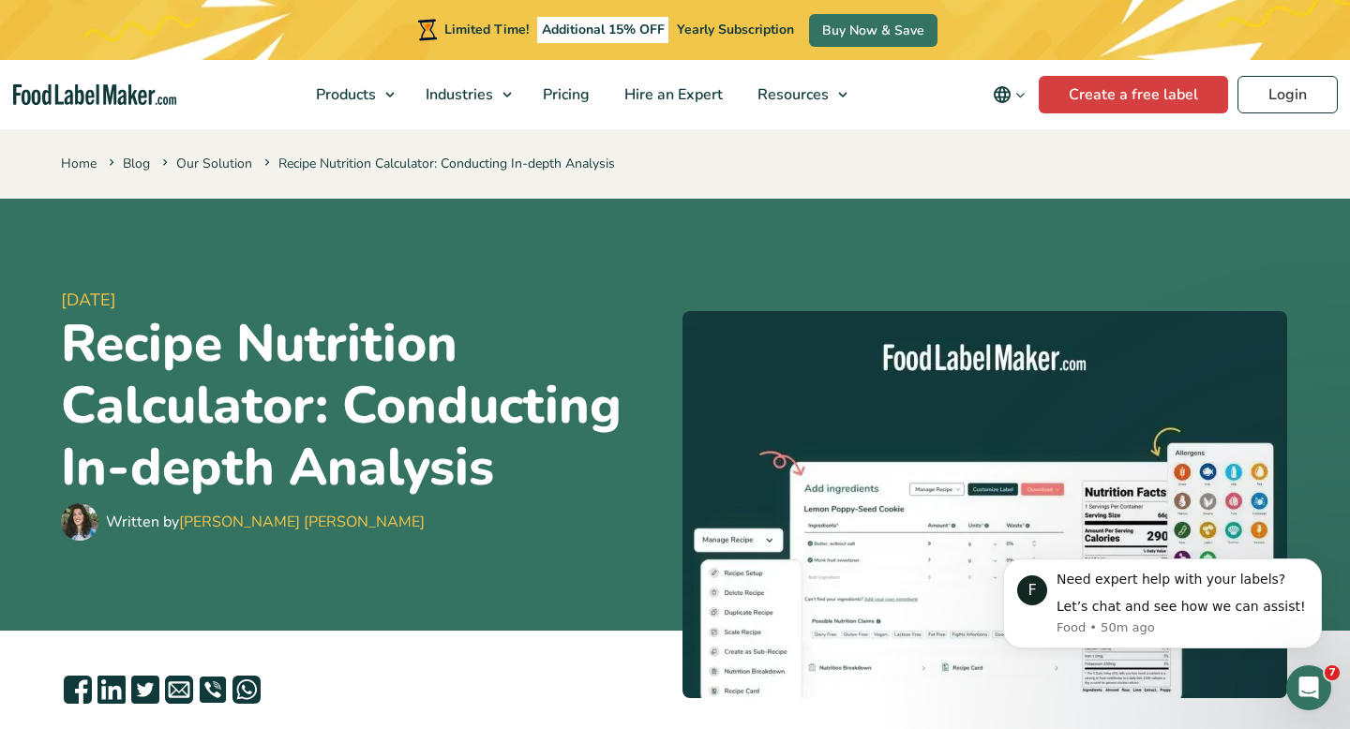
click at [547, 197] on div "Home Blog Our Solution Recipe Nutrition Calculator: Conducting In-depth Analysis" at bounding box center [675, 163] width 1350 height 72
click at [516, 468] on h1 "Recipe Nutrition Calculator: Conducting In-depth Analysis" at bounding box center [364, 406] width 606 height 186
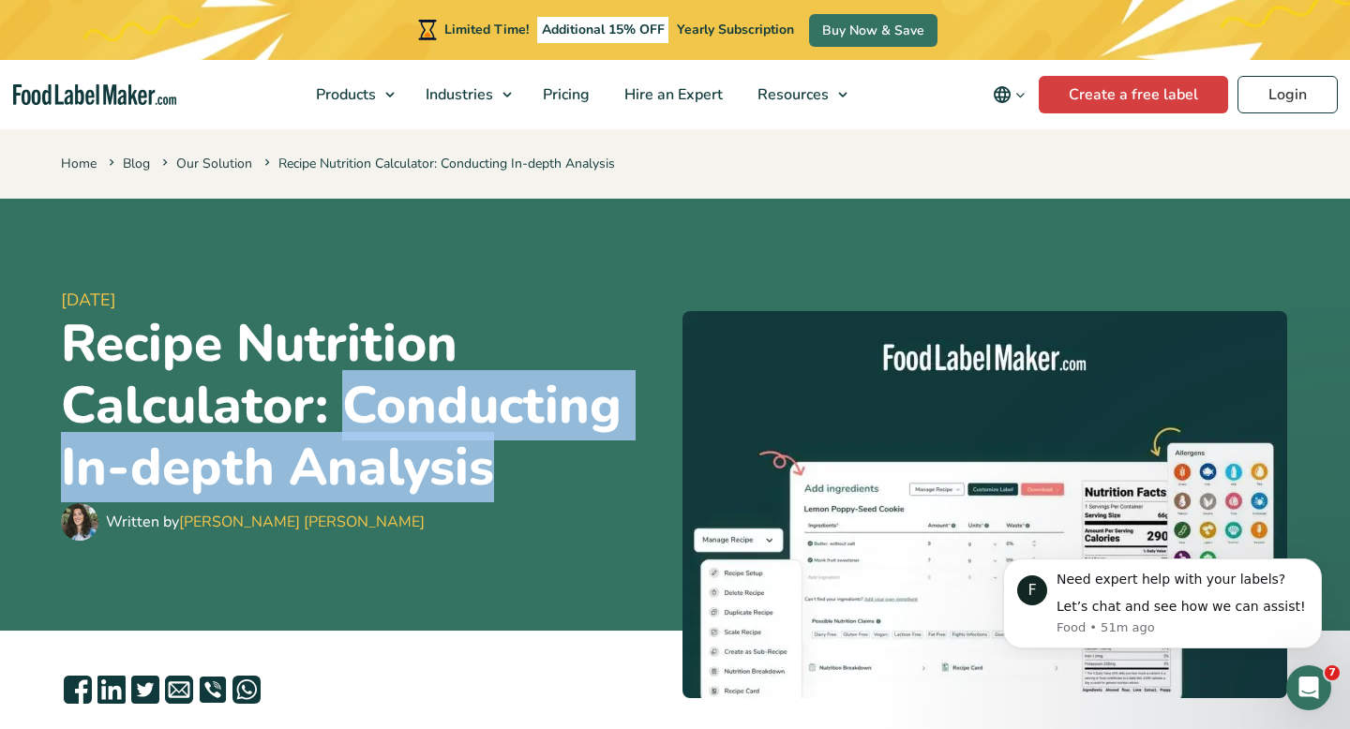
drag, startPoint x: 495, startPoint y: 469, endPoint x: 356, endPoint y: 408, distance: 151.5
click at [356, 408] on h1 "Recipe Nutrition Calculator: Conducting In-depth Analysis" at bounding box center [364, 406] width 606 height 186
copy h1 "Conducting In-depth Analysis"
click at [621, 269] on div "[DATE] Recipe Nutrition Calculator: Conducting In-depth Analysis Written by [PE…" at bounding box center [364, 414] width 606 height 387
